Goal: Navigation & Orientation: Find specific page/section

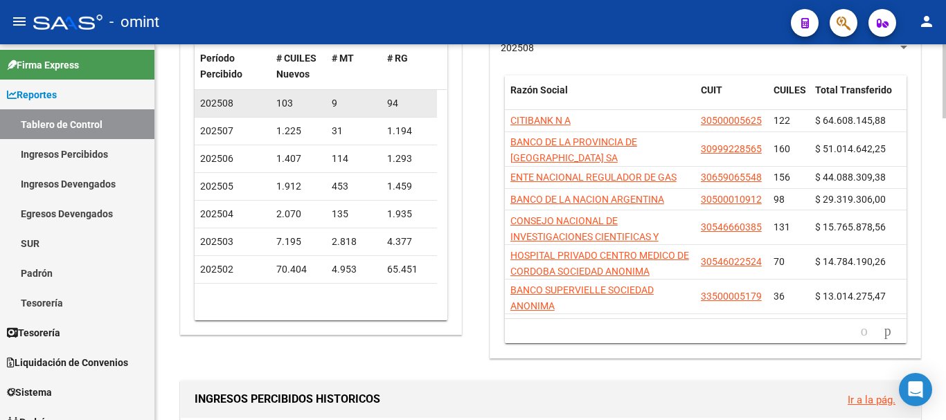
scroll to position [277, 0]
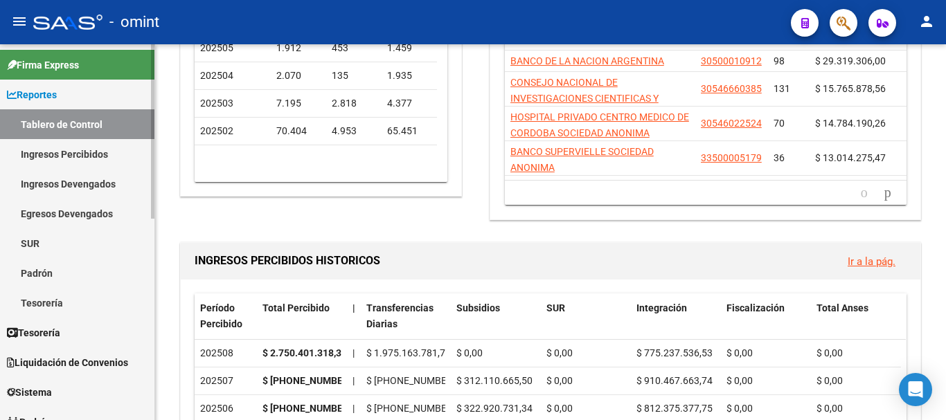
click at [44, 274] on link "Padrón" at bounding box center [77, 273] width 154 height 30
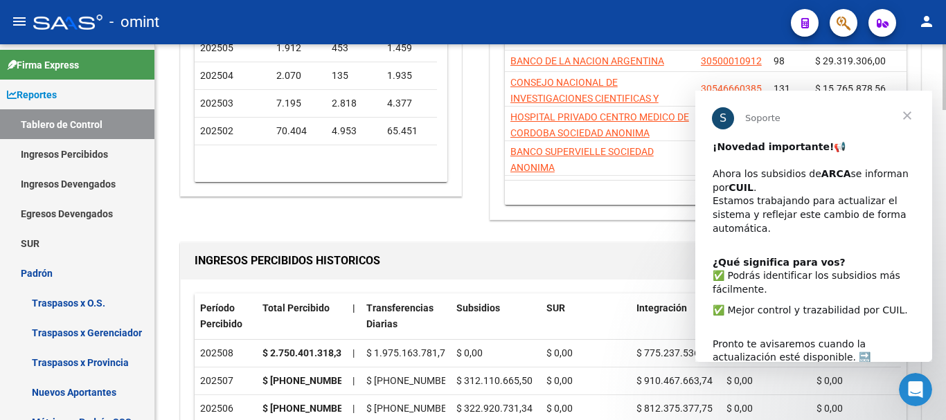
scroll to position [0, 0]
click at [909, 113] on span "Cerrar" at bounding box center [907, 116] width 50 height 50
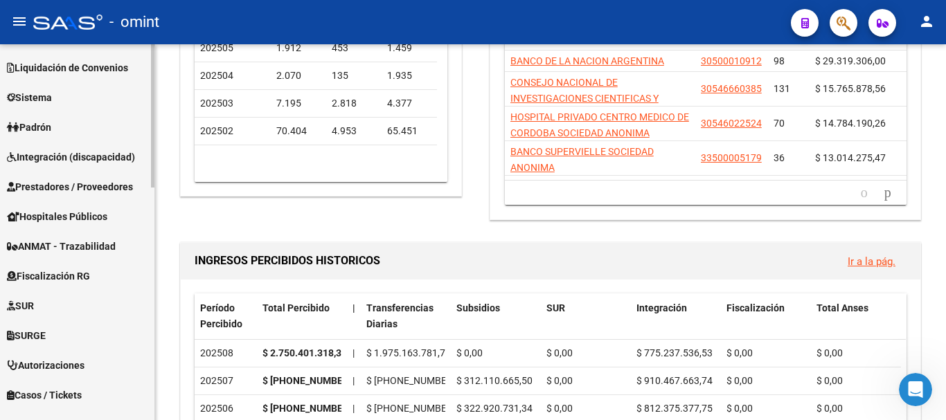
scroll to position [404, 0]
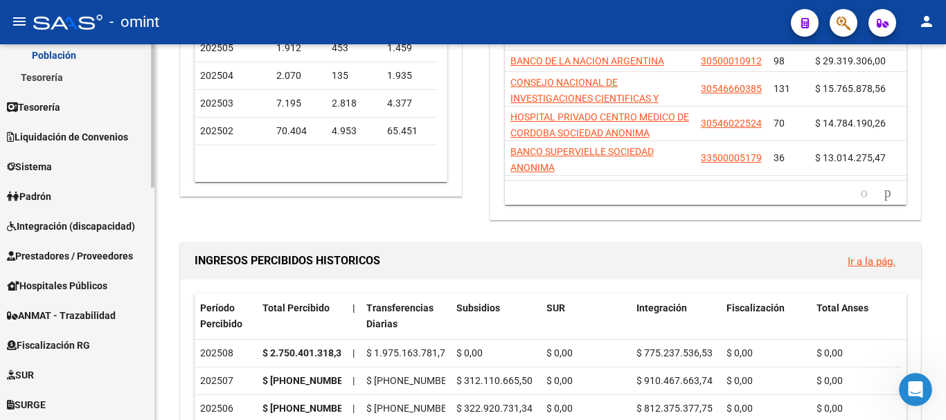
click at [51, 195] on span "Padrón" at bounding box center [29, 196] width 44 height 15
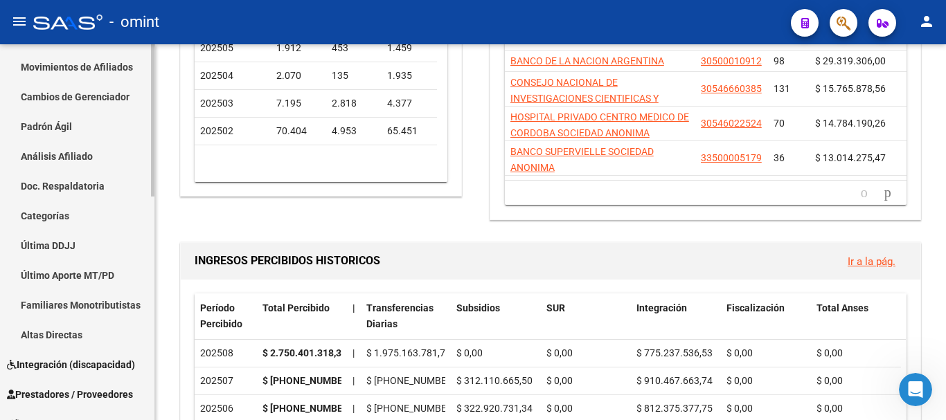
scroll to position [68, 0]
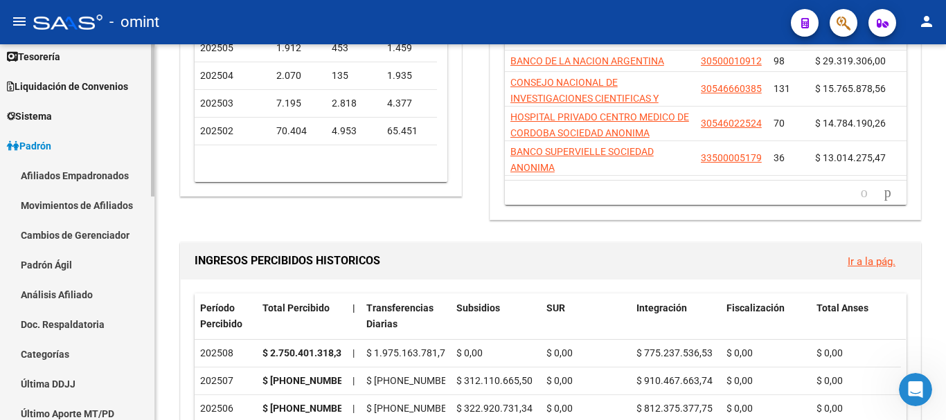
click at [76, 177] on link "Afiliados Empadronados" at bounding box center [77, 176] width 154 height 30
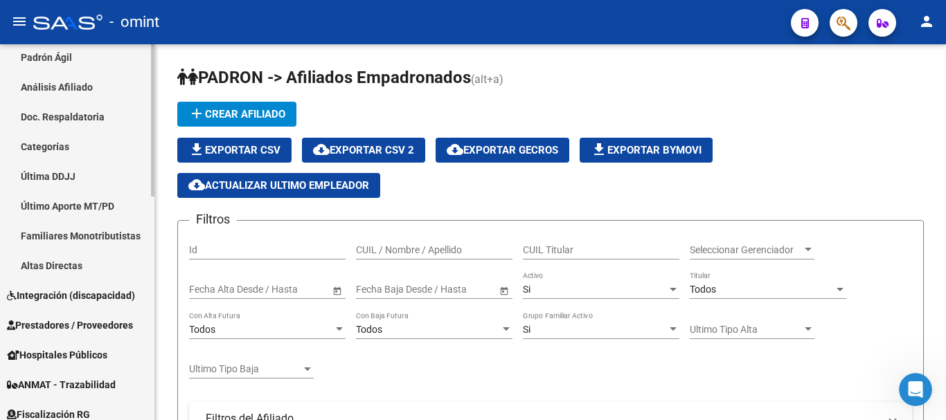
scroll to position [206, 0]
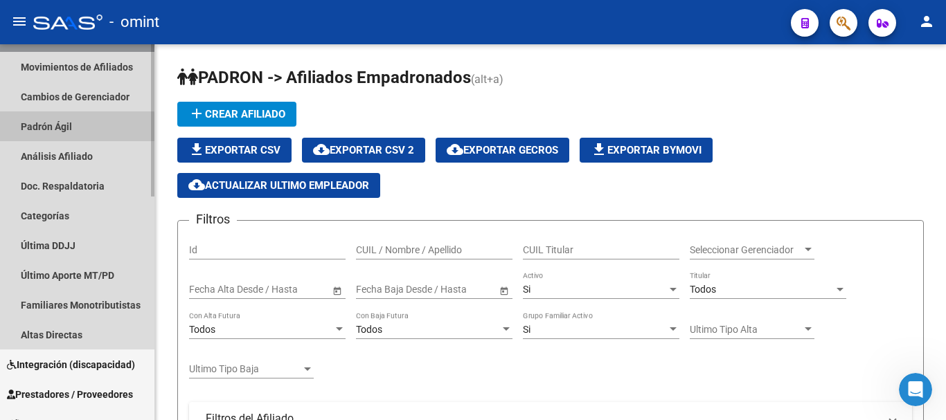
click at [53, 129] on link "Padrón Ágil" at bounding box center [77, 126] width 154 height 30
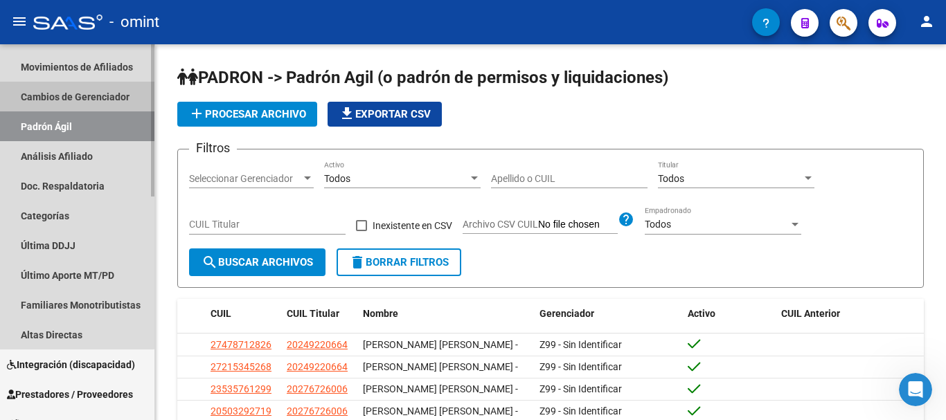
click at [73, 95] on link "Cambios de Gerenciador" at bounding box center [77, 97] width 154 height 30
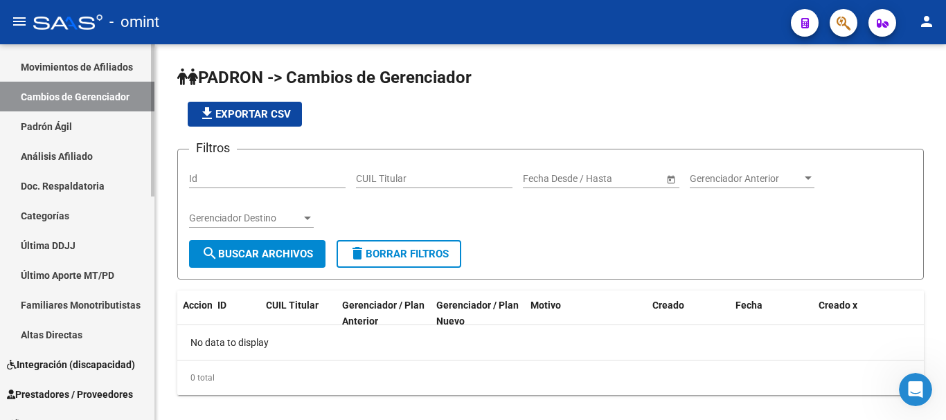
click at [87, 64] on link "Movimientos de Afiliados" at bounding box center [77, 67] width 154 height 30
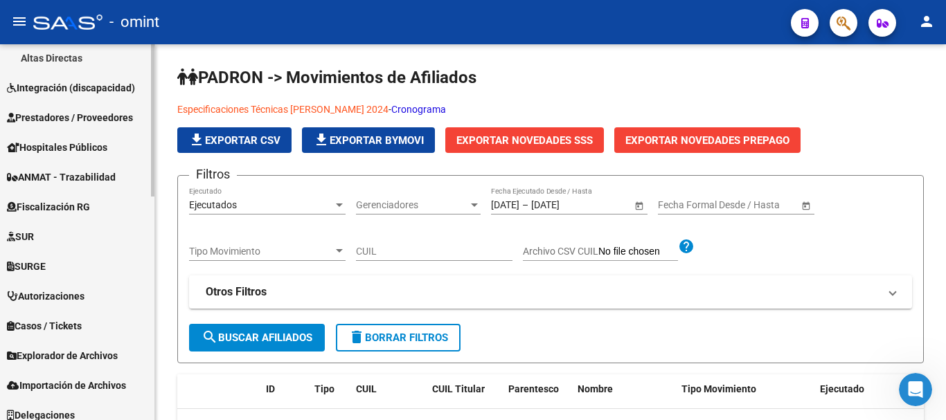
scroll to position [553, 0]
